Goal: Check status: Check status

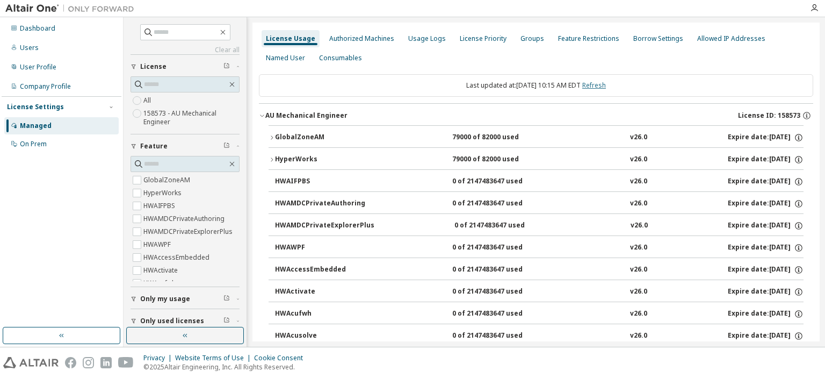
click at [606, 84] on link "Refresh" at bounding box center [594, 85] width 24 height 9
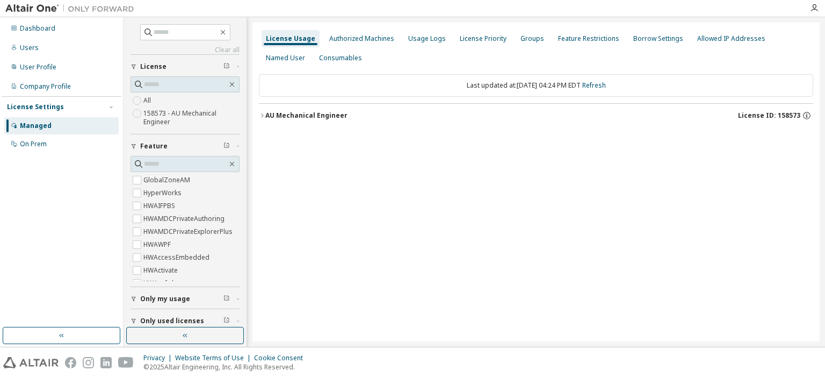
click at [262, 113] on icon "button" at bounding box center [262, 115] width 6 height 6
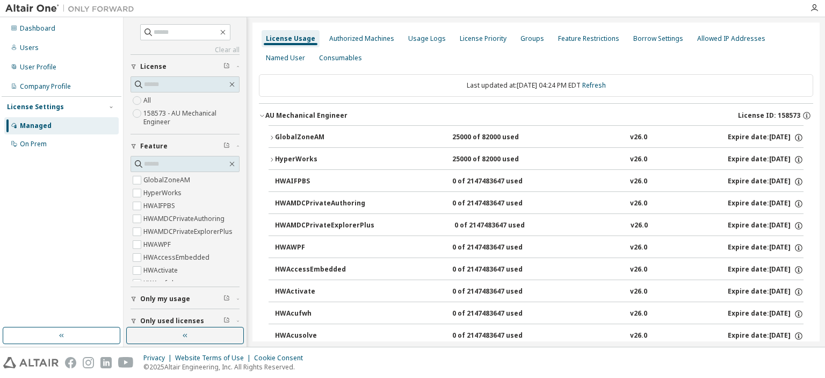
click at [272, 135] on icon "button" at bounding box center [271, 137] width 6 height 6
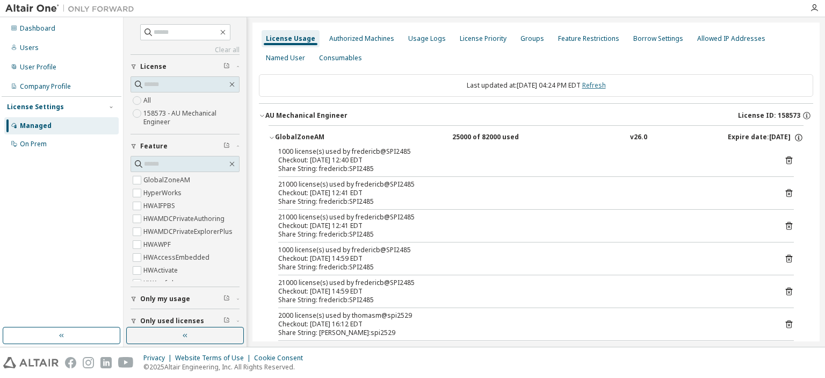
click at [598, 85] on link "Refresh" at bounding box center [594, 85] width 24 height 9
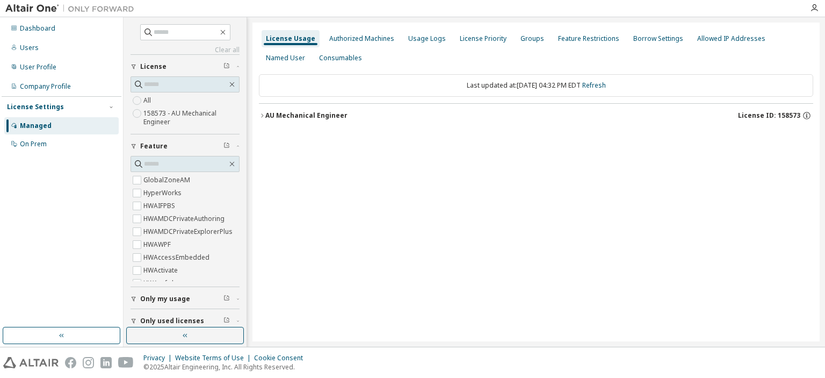
click at [259, 113] on icon "button" at bounding box center [262, 115] width 6 height 6
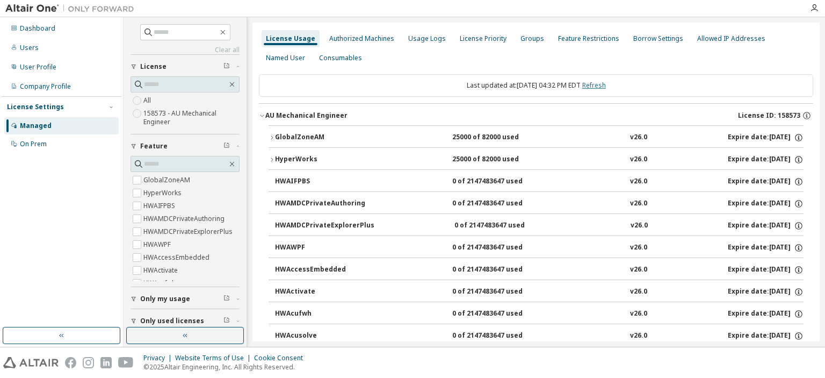
click at [606, 85] on link "Refresh" at bounding box center [594, 85] width 24 height 9
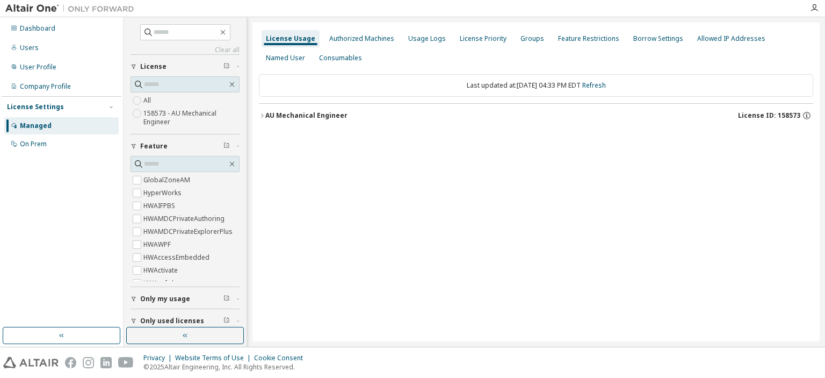
click at [264, 115] on icon "button" at bounding box center [262, 115] width 6 height 6
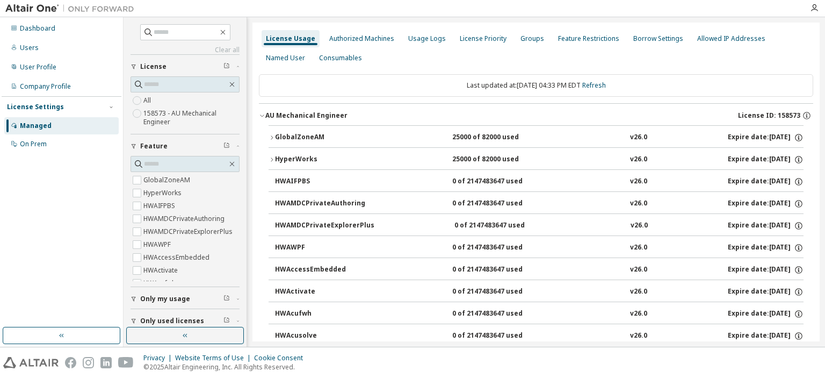
click at [271, 136] on icon "button" at bounding box center [271, 137] width 6 height 6
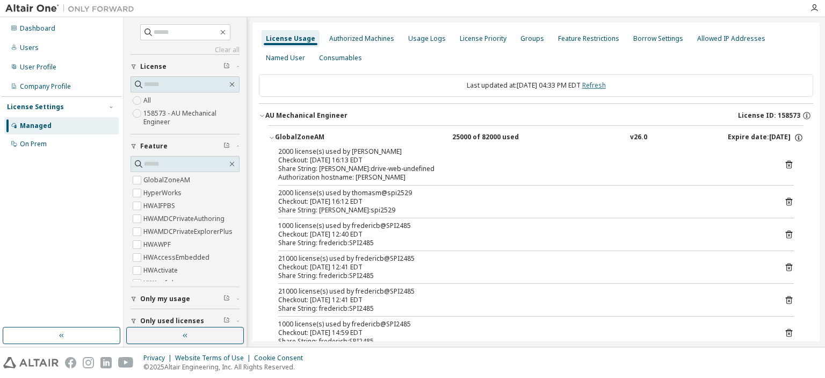
click at [606, 84] on link "Refresh" at bounding box center [594, 85] width 24 height 9
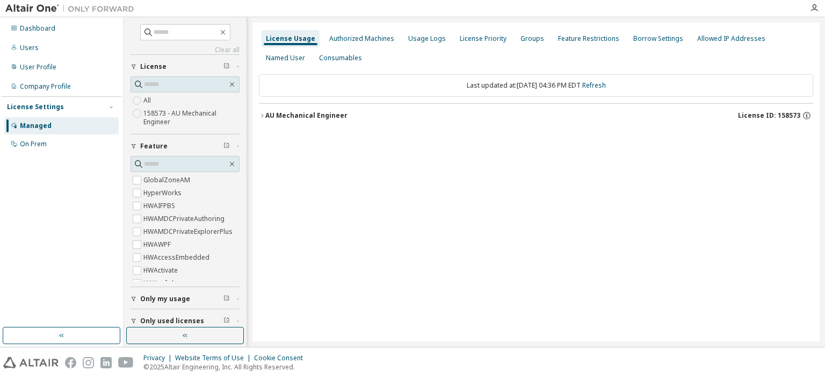
click at [264, 114] on icon "button" at bounding box center [262, 115] width 6 height 6
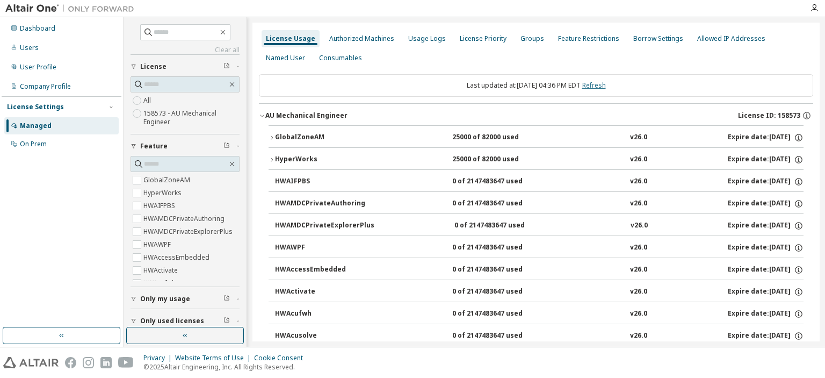
click at [597, 81] on link "Refresh" at bounding box center [594, 85] width 24 height 9
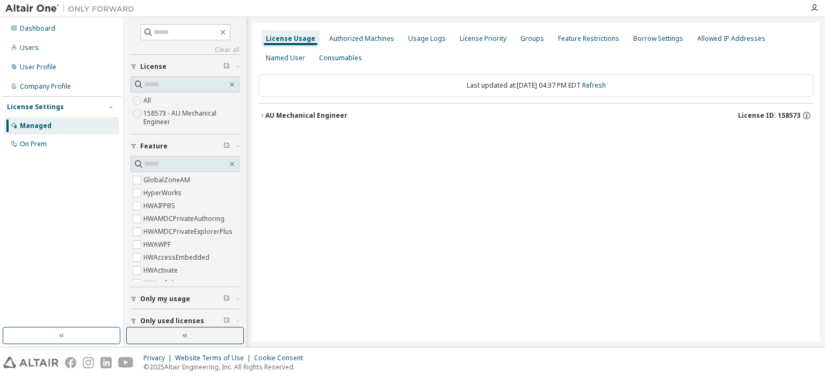
click at [259, 112] on icon "button" at bounding box center [262, 115] width 6 height 6
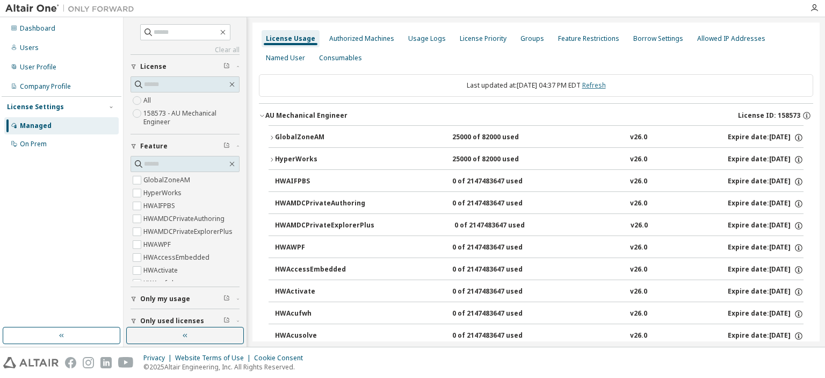
click at [606, 88] on link "Refresh" at bounding box center [594, 85] width 24 height 9
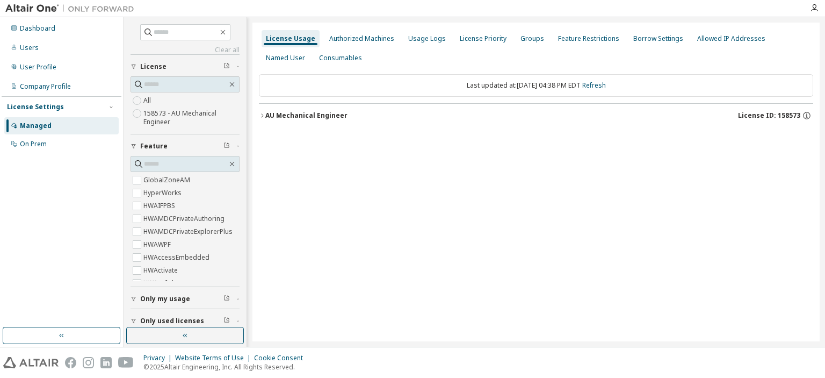
click at [261, 113] on icon "button" at bounding box center [262, 115] width 6 height 6
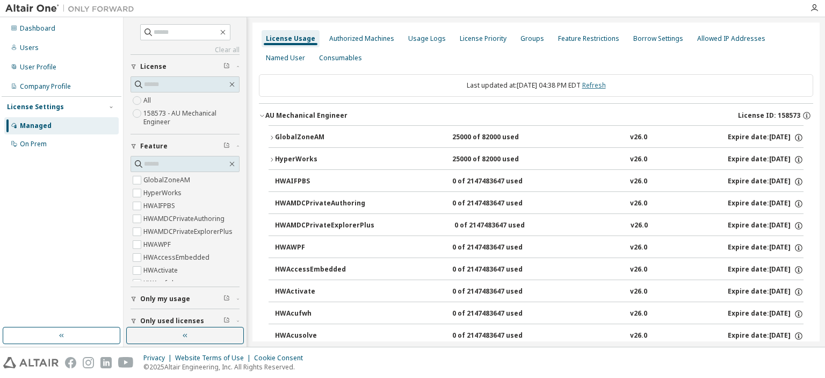
click at [606, 85] on link "Refresh" at bounding box center [594, 85] width 24 height 9
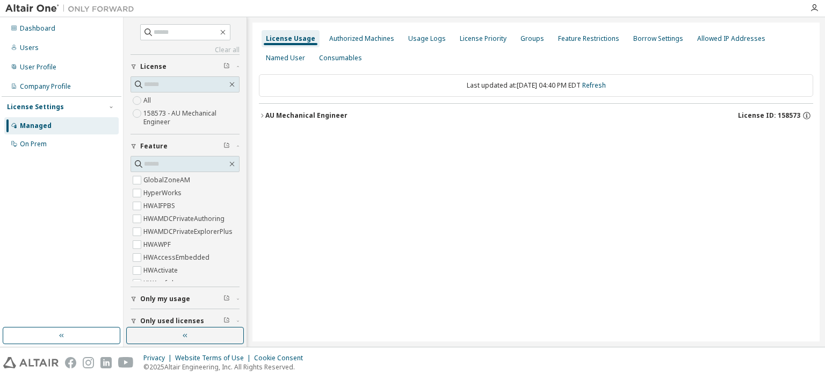
click at [260, 117] on icon "button" at bounding box center [262, 115] width 6 height 6
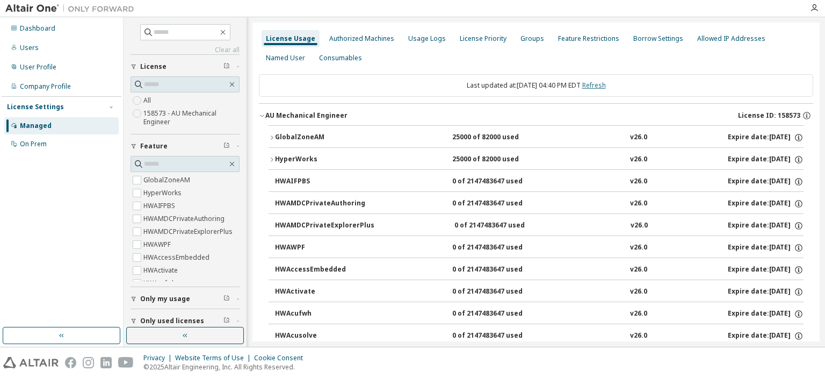
click at [606, 84] on link "Refresh" at bounding box center [594, 85] width 24 height 9
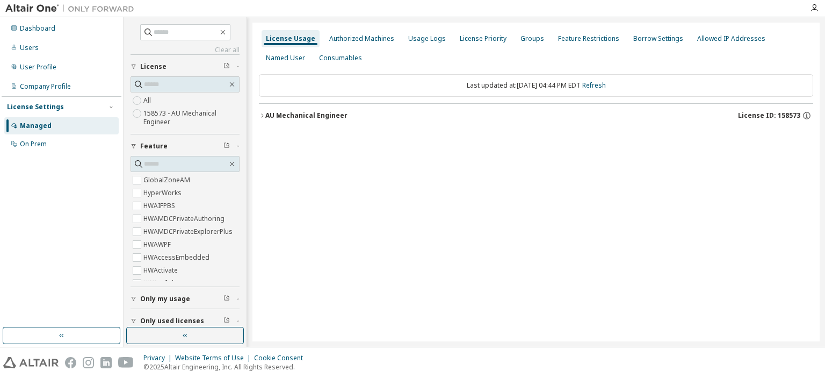
click at [259, 115] on icon "button" at bounding box center [262, 115] width 6 height 6
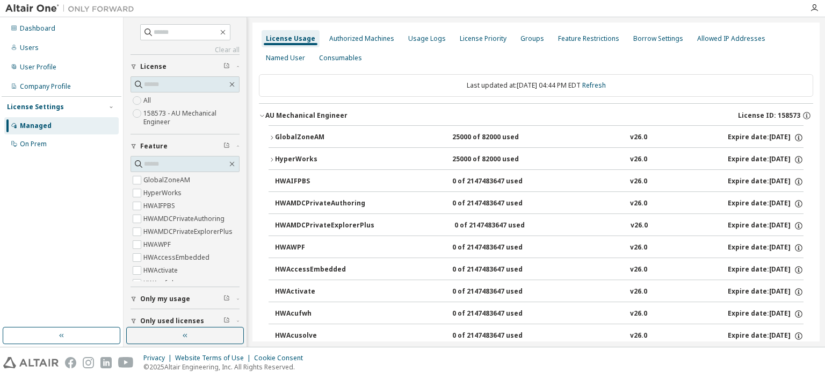
click at [608, 79] on div "Last updated at: [DATE] 04:44 PM EDT Refresh" at bounding box center [536, 85] width 554 height 23
drag, startPoint x: 599, startPoint y: 82, endPoint x: 662, endPoint y: 83, distance: 62.8
click at [599, 82] on link "Refresh" at bounding box center [594, 85] width 24 height 9
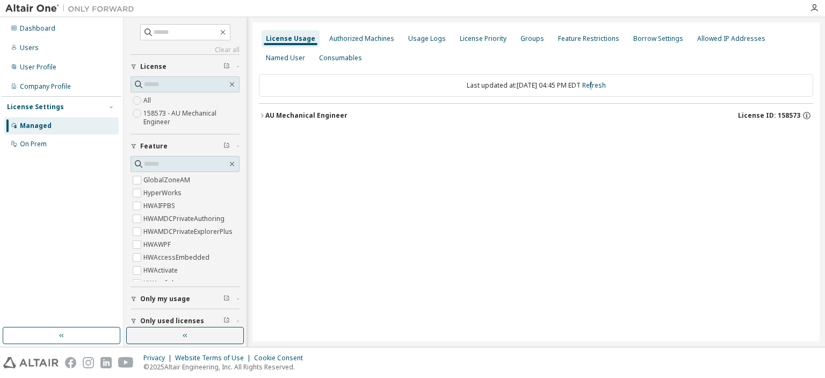
click at [263, 113] on icon "button" at bounding box center [262, 115] width 6 height 6
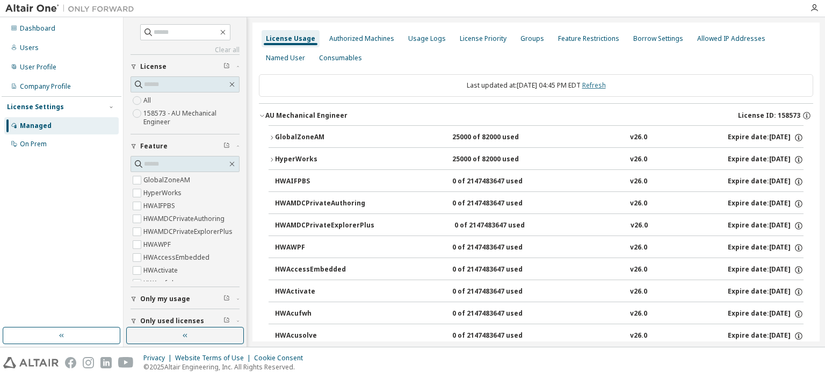
click at [606, 88] on link "Refresh" at bounding box center [594, 85] width 24 height 9
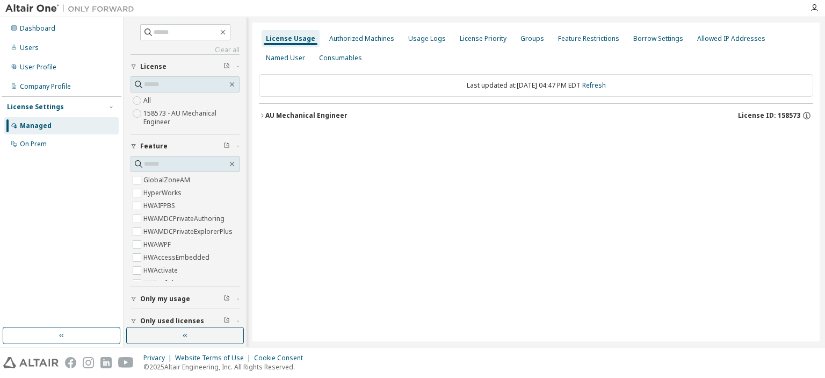
click at [263, 115] on icon "button" at bounding box center [262, 115] width 6 height 6
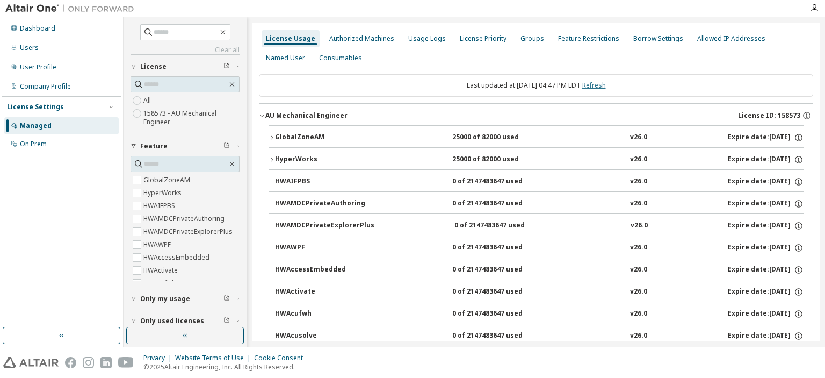
click at [599, 84] on link "Refresh" at bounding box center [594, 85] width 24 height 9
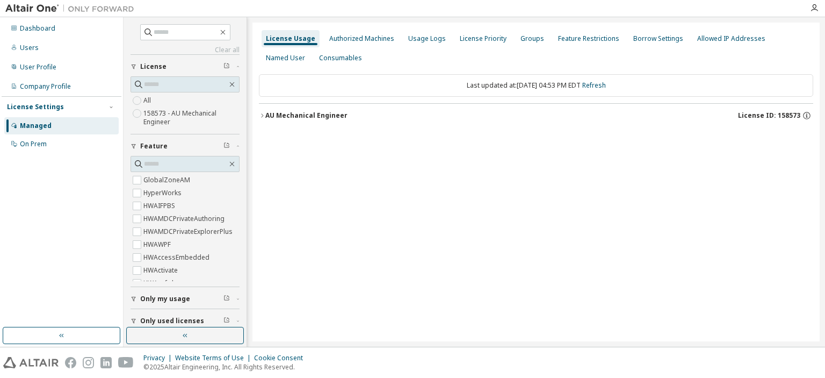
click at [260, 115] on icon "button" at bounding box center [262, 115] width 6 height 6
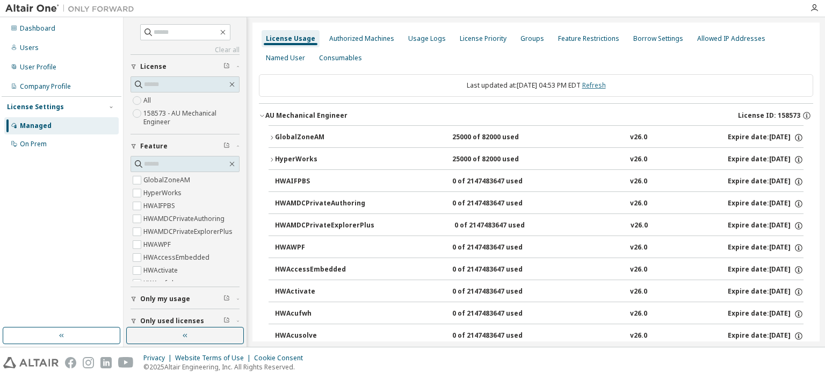
click at [597, 83] on link "Refresh" at bounding box center [594, 85] width 24 height 9
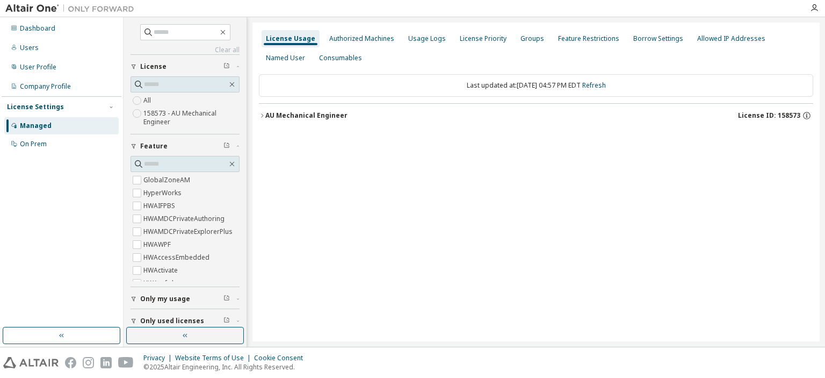
click at [260, 115] on icon "button" at bounding box center [262, 115] width 6 height 6
